Goal: Task Accomplishment & Management: Manage account settings

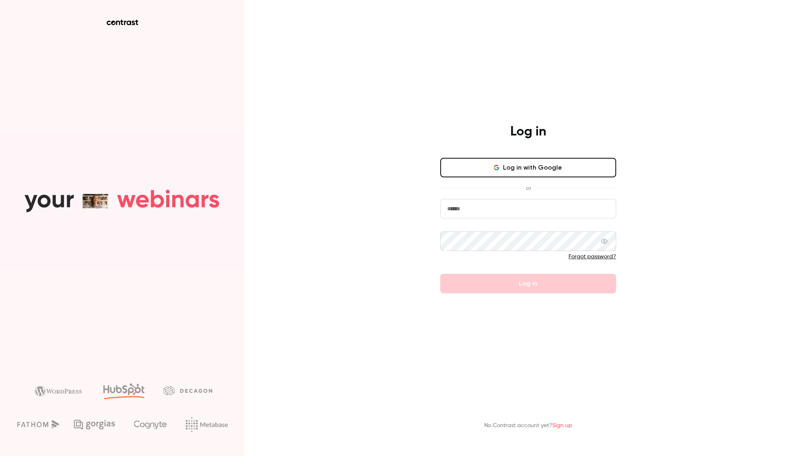
click at [657, 263] on div "Log in Log in with Google or Forgot password? Log in No Contrast account yet? S…" at bounding box center [393, 228] width 786 height 456
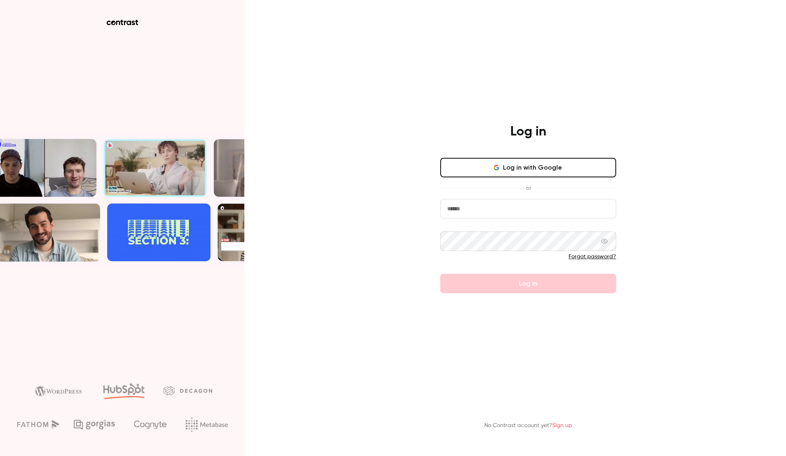
click at [520, 166] on button "Log in with Google" at bounding box center [528, 168] width 176 height 20
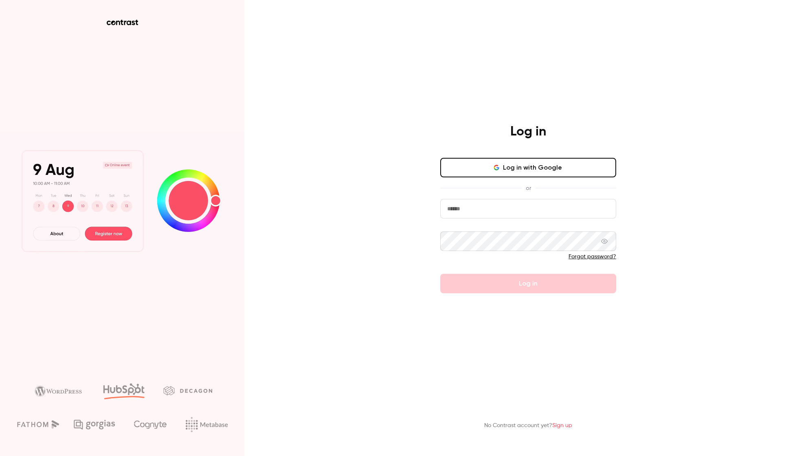
click at [511, 205] on input "email" at bounding box center [528, 209] width 176 height 20
type input "**********"
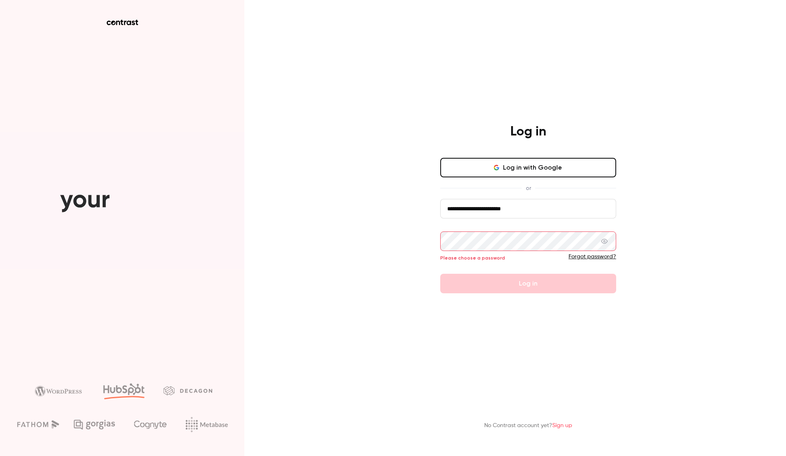
click at [603, 241] on icon at bounding box center [604, 241] width 7 height 7
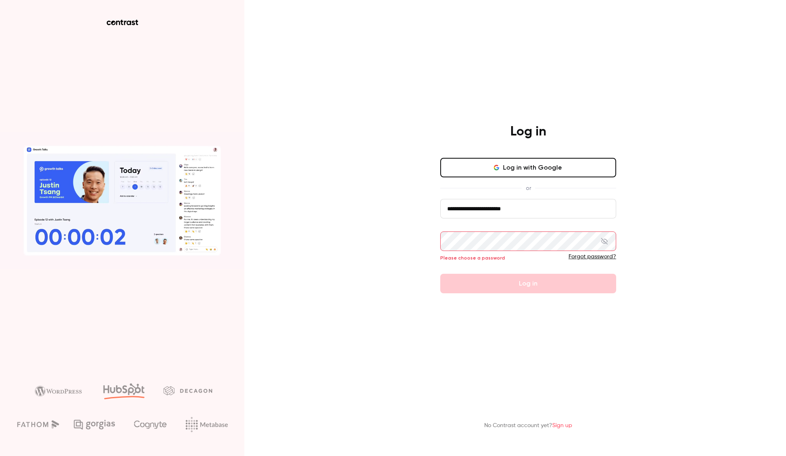
click at [603, 241] on icon at bounding box center [604, 241] width 7 height 7
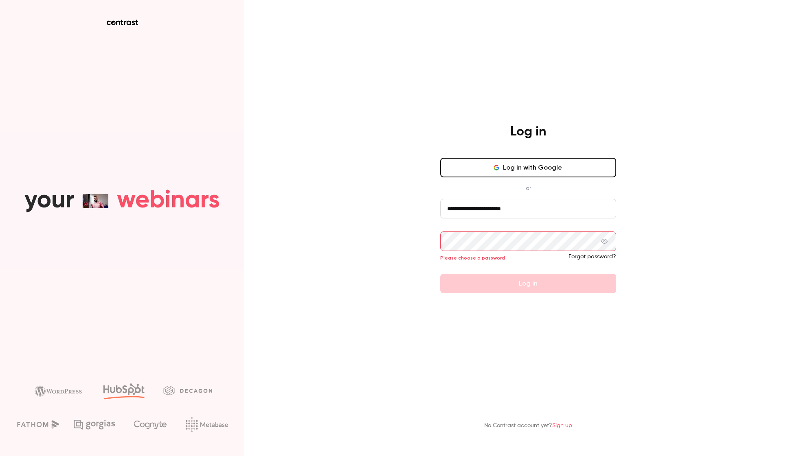
click at [606, 256] on link "Forgot password?" at bounding box center [592, 257] width 48 height 6
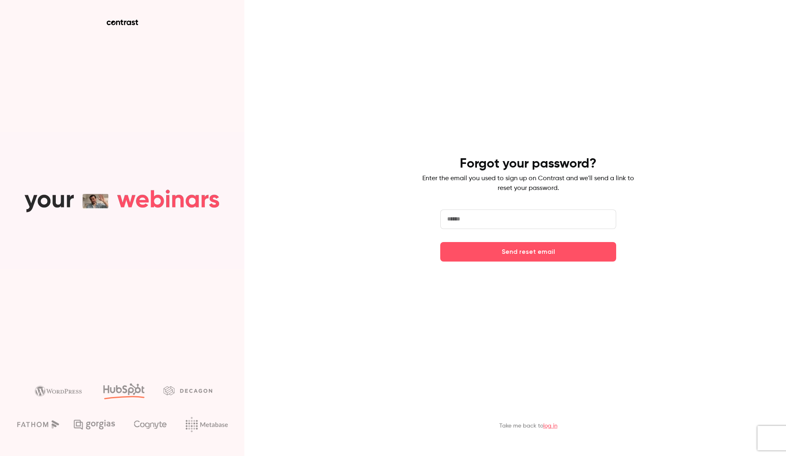
click at [500, 225] on input "email" at bounding box center [528, 220] width 176 height 20
type input "**********"
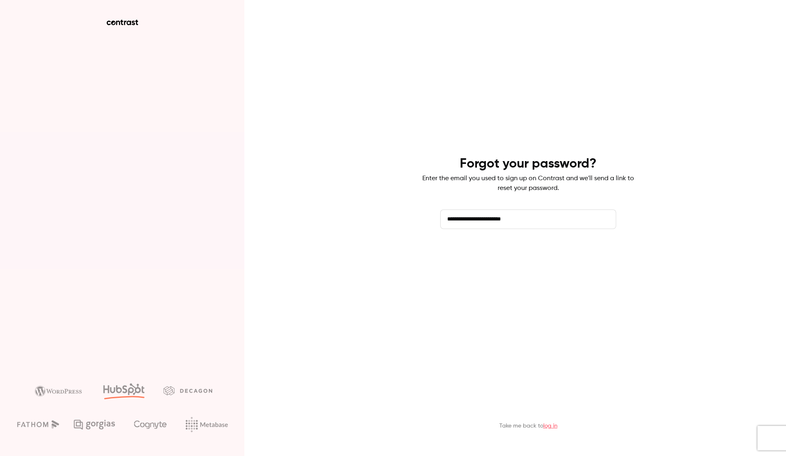
click at [540, 255] on button "Send reset email" at bounding box center [528, 252] width 176 height 20
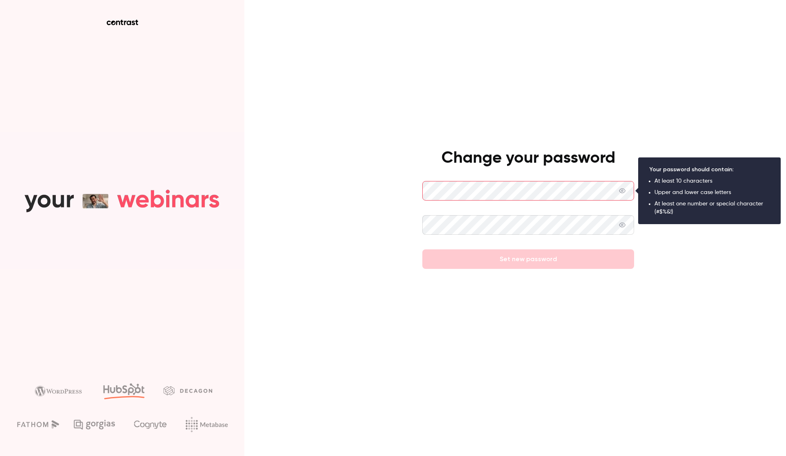
click at [668, 210] on div "Change your password Set new password" at bounding box center [393, 228] width 786 height 456
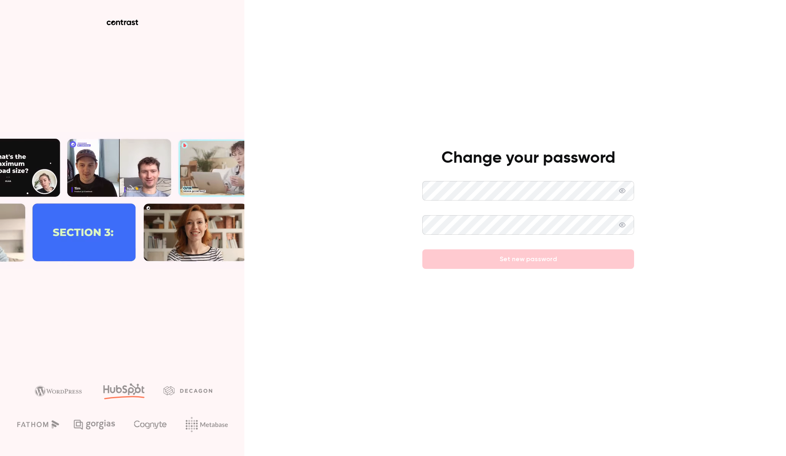
click at [380, 204] on div "Change your password Set new password" at bounding box center [393, 228] width 786 height 456
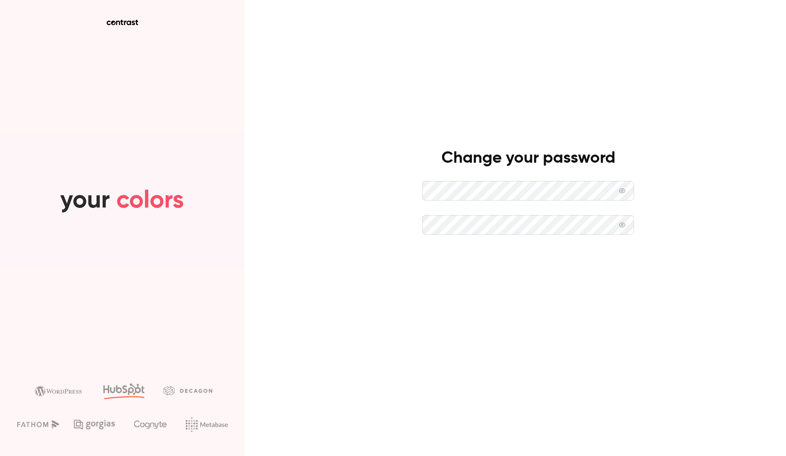
click at [504, 262] on button "Set new password" at bounding box center [528, 260] width 212 height 20
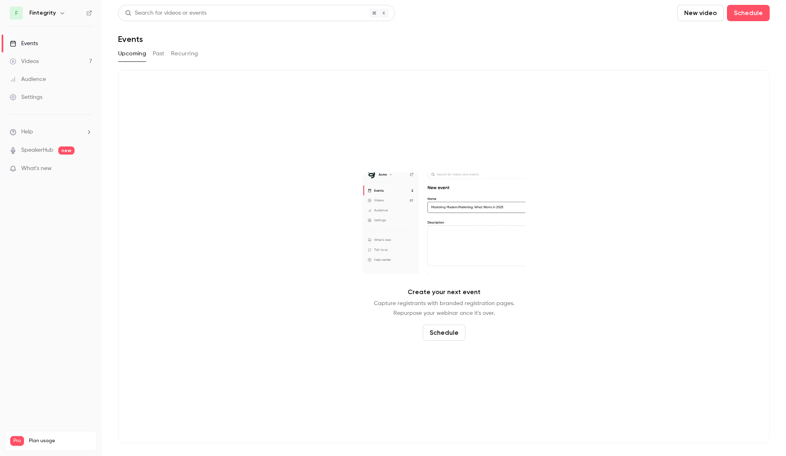
click at [62, 11] on icon "button" at bounding box center [62, 13] width 7 height 7
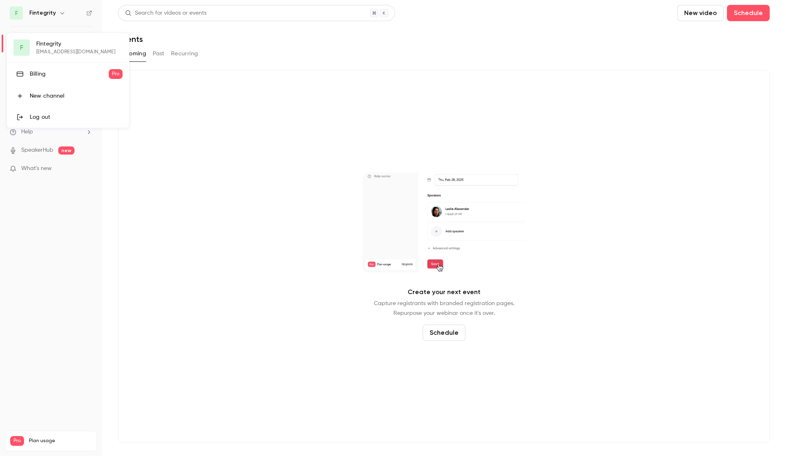
click at [62, 11] on div at bounding box center [393, 228] width 786 height 456
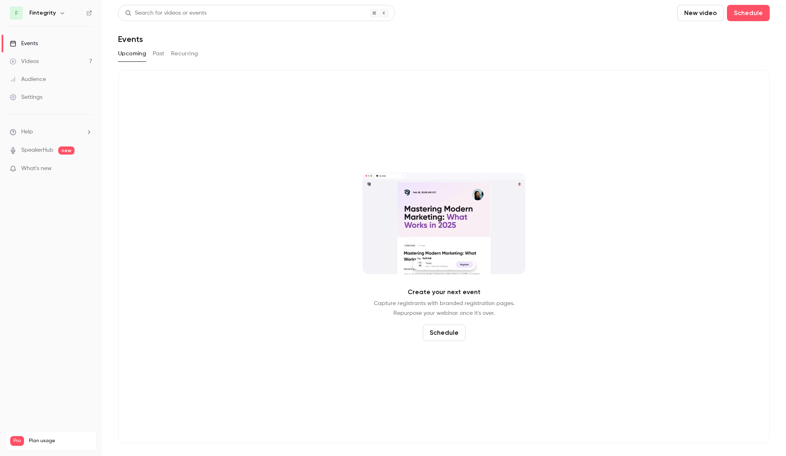
click at [49, 40] on link "Events" at bounding box center [51, 44] width 102 height 18
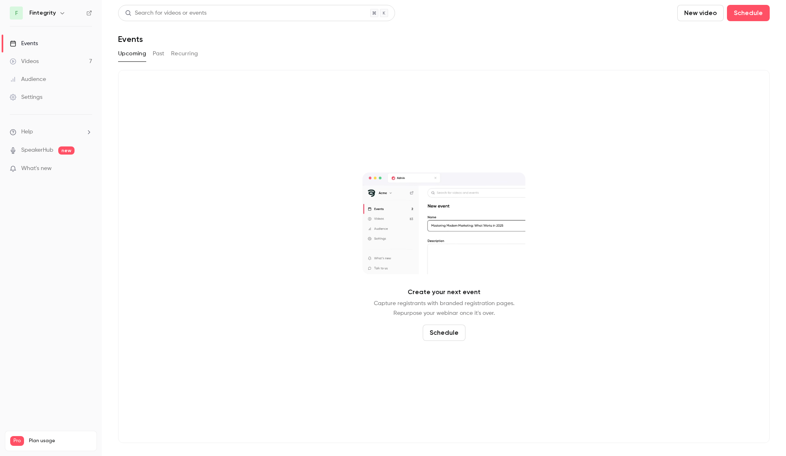
click at [42, 61] on link "Videos 7" at bounding box center [51, 62] width 102 height 18
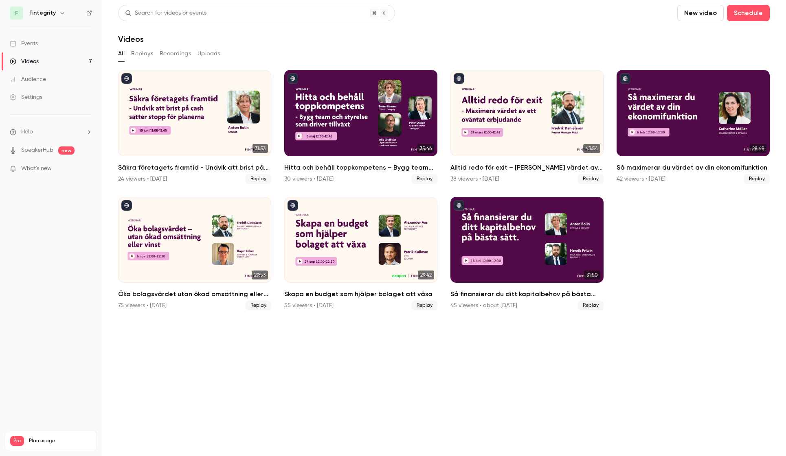
click at [39, 78] on div "Audience" at bounding box center [28, 79] width 36 height 8
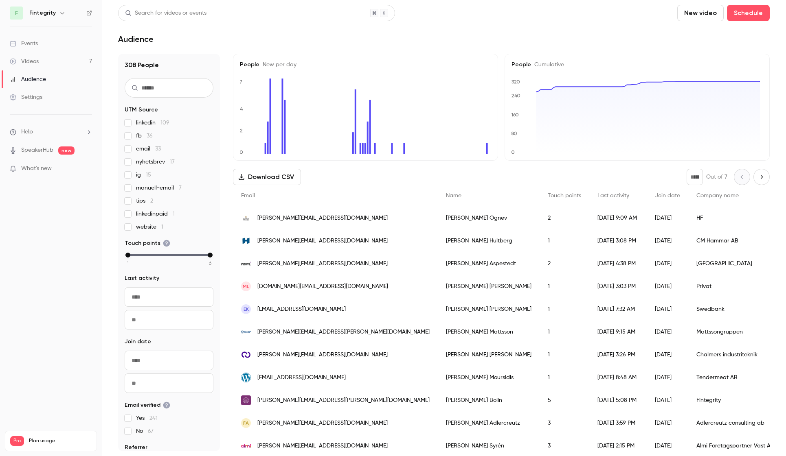
click at [37, 94] on div "Settings" at bounding box center [26, 97] width 33 height 8
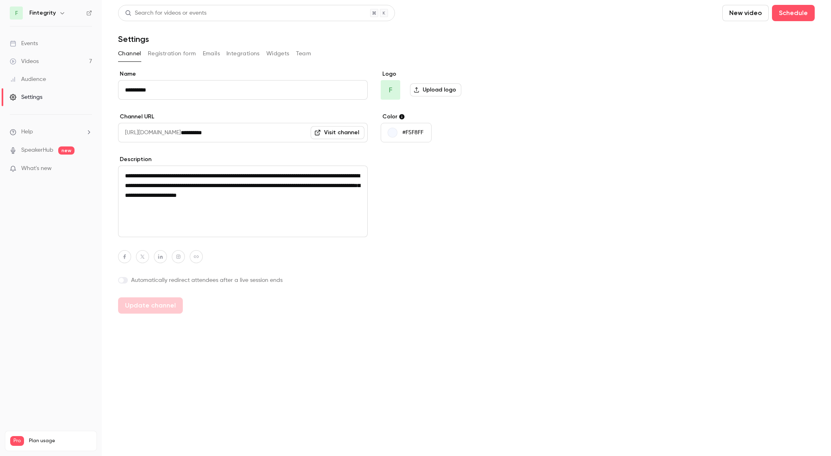
click at [579, 48] on div "Channel Registration form Emails Integrations Widgets Team" at bounding box center [466, 53] width 697 height 13
